Goal: Task Accomplishment & Management: Use online tool/utility

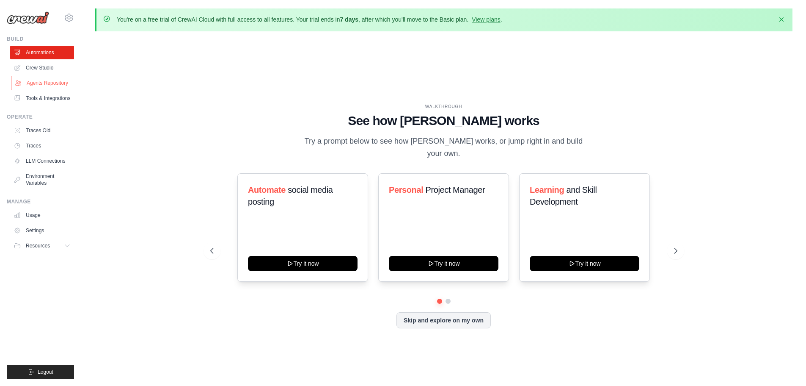
click at [43, 83] on link "Agents Repository" at bounding box center [43, 83] width 64 height 14
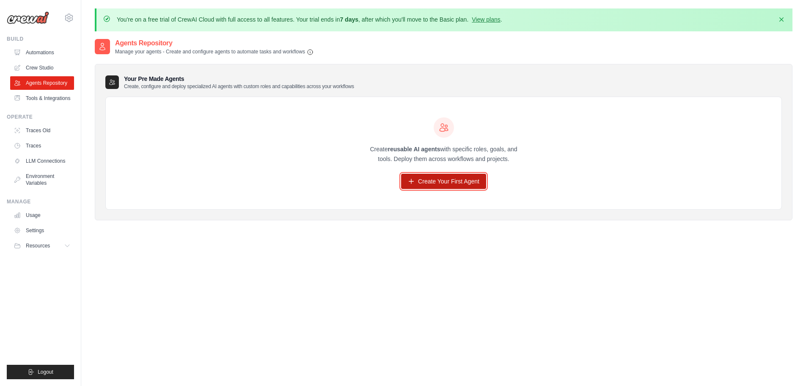
click at [464, 180] on link "Create Your First Agent" at bounding box center [443, 181] width 85 height 15
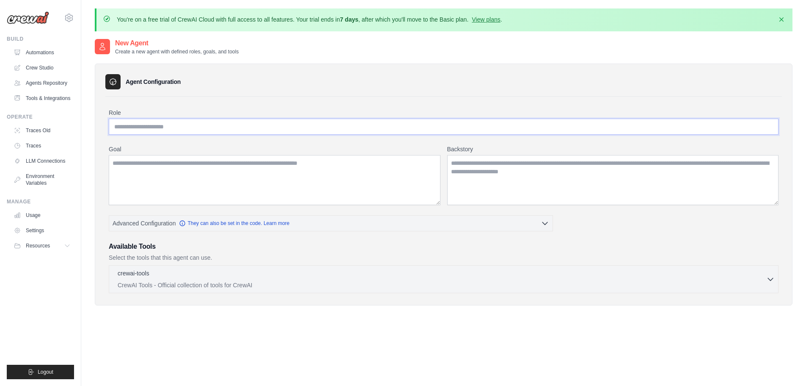
click at [333, 125] on input "Role" at bounding box center [444, 127] width 670 height 16
click at [170, 185] on textarea "Goal" at bounding box center [275, 180] width 332 height 50
click at [545, 223] on icon "button" at bounding box center [545, 222] width 8 height 8
click at [541, 221] on icon "button" at bounding box center [545, 222] width 8 height 8
click at [547, 224] on icon "button" at bounding box center [545, 222] width 8 height 8
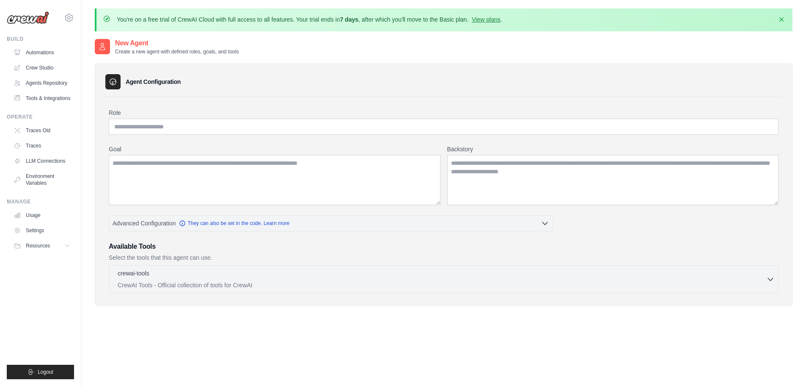
click at [590, 230] on div "Role Goal Backstory Advanced Configuration They can also be set in the code. Le…" at bounding box center [444, 200] width 670 height 185
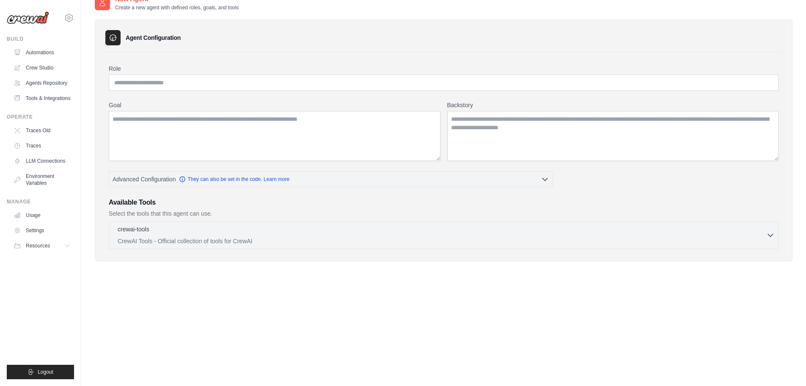
scroll to position [47, 0]
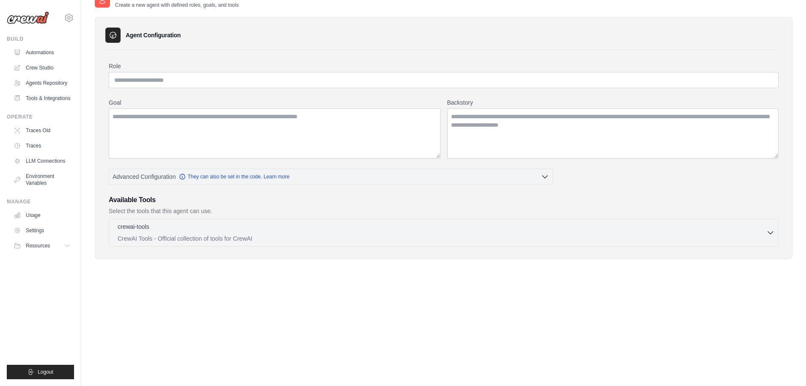
click at [129, 221] on div "crewai-tools 0 selected CrewAI Tools - Official collection of tools for CrewAI" at bounding box center [444, 232] width 670 height 28
click at [131, 225] on p "crewai-tools" at bounding box center [134, 226] width 32 height 8
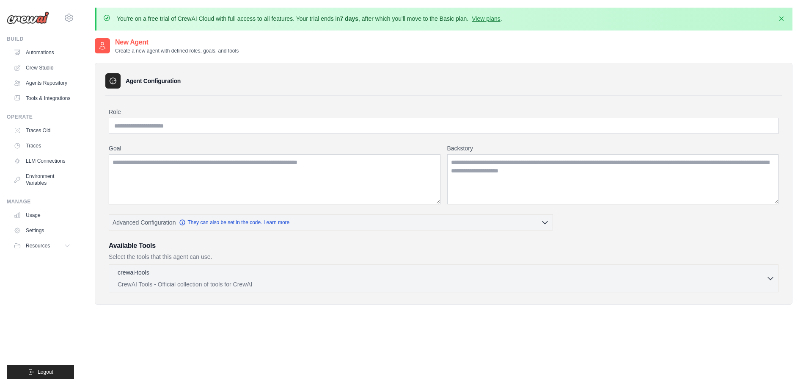
scroll to position [0, 0]
click at [768, 279] on icon "button" at bounding box center [771, 278] width 8 height 8
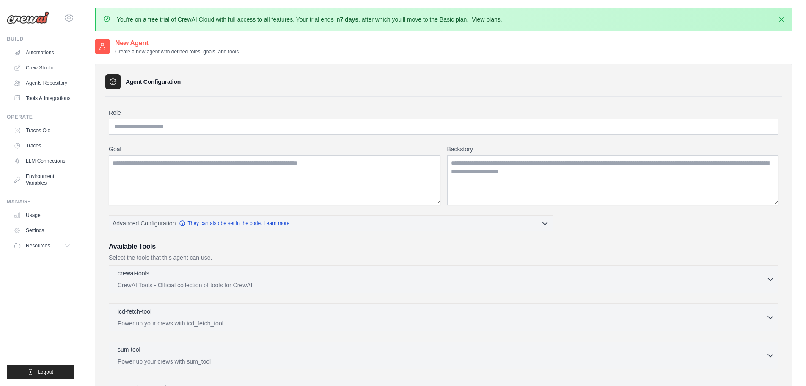
click at [495, 18] on link "View plans" at bounding box center [486, 19] width 28 height 7
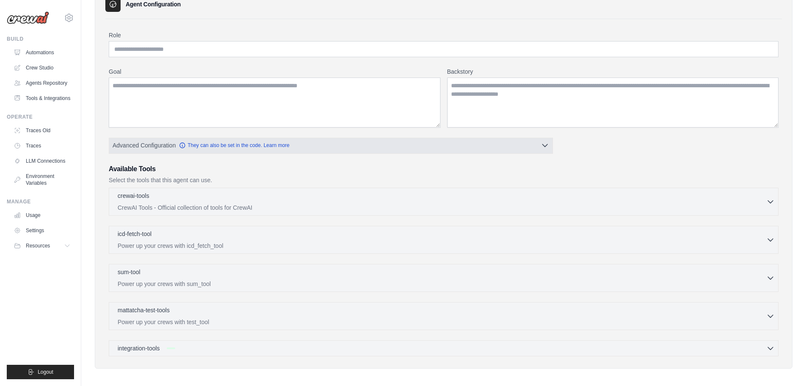
scroll to position [82, 0]
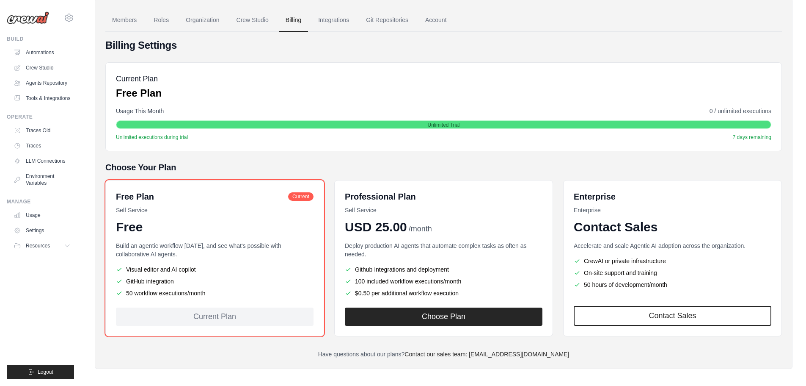
scroll to position [70, 0]
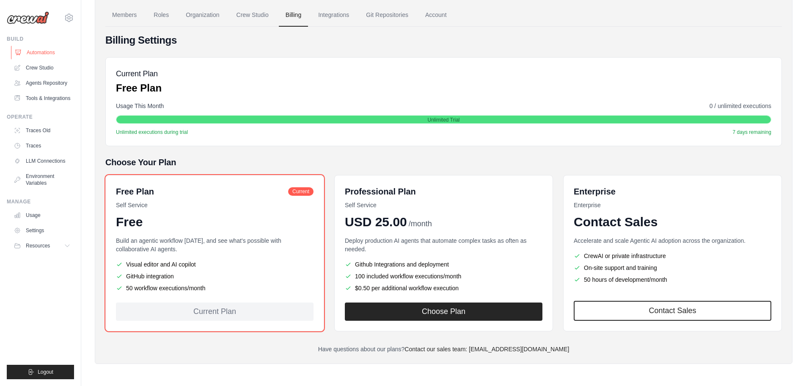
click at [29, 52] on link "Automations" at bounding box center [43, 53] width 64 height 14
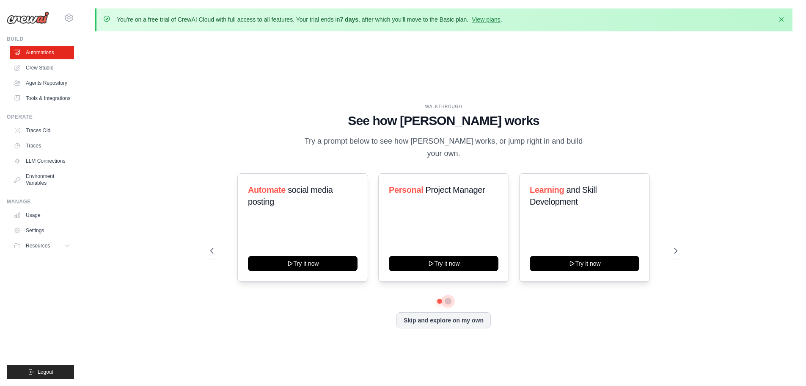
click at [452, 298] on button at bounding box center [448, 301] width 7 height 7
click at [46, 64] on link "Crew Studio" at bounding box center [43, 68] width 64 height 14
